Goal: Find specific page/section: Find specific page/section

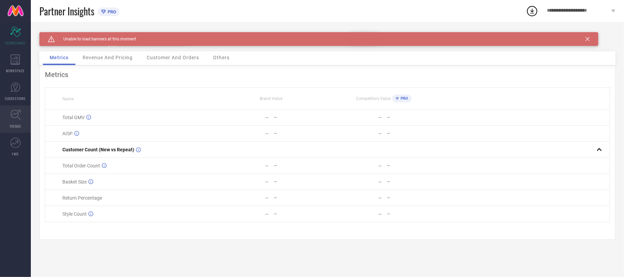
click at [19, 121] on link "TRENDS" at bounding box center [15, 119] width 31 height 27
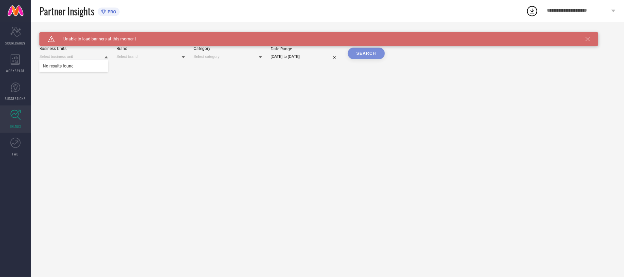
click at [73, 59] on input at bounding box center [73, 56] width 69 height 7
click at [158, 86] on div "Caution Created with Sketch. Unable to load banners at this moment TRENDS Busin…" at bounding box center [328, 149] width 594 height 255
click at [62, 56] on input at bounding box center [73, 56] width 69 height 7
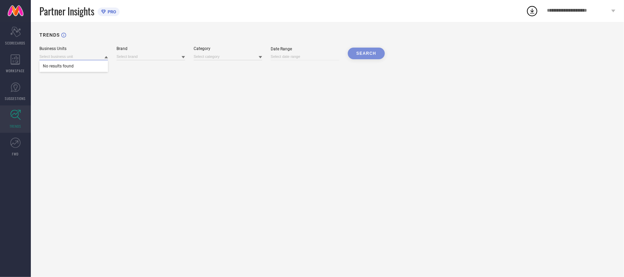
click at [62, 56] on input at bounding box center [73, 56] width 69 height 7
click at [12, 35] on icon "Scorecard" at bounding box center [15, 32] width 11 height 10
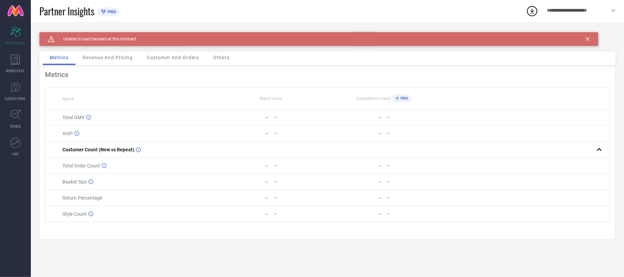
click at [79, 44] on div "Caution Created with Sketch. Unable to load banners at this moment" at bounding box center [318, 39] width 559 height 14
click at [135, 44] on div "Caution Created with Sketch. Unable to load banners at this moment" at bounding box center [318, 39] width 559 height 14
click at [12, 64] on icon at bounding box center [15, 60] width 9 height 10
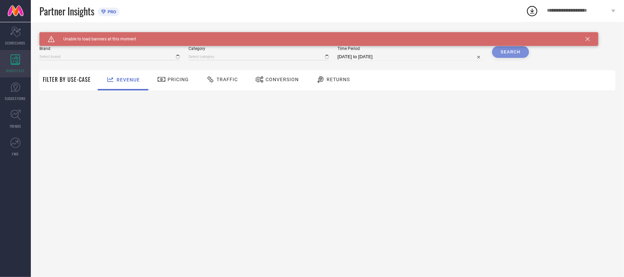
type input "AMAVI"
type input "All"
